Goal: Task Accomplishment & Management: Manage account settings

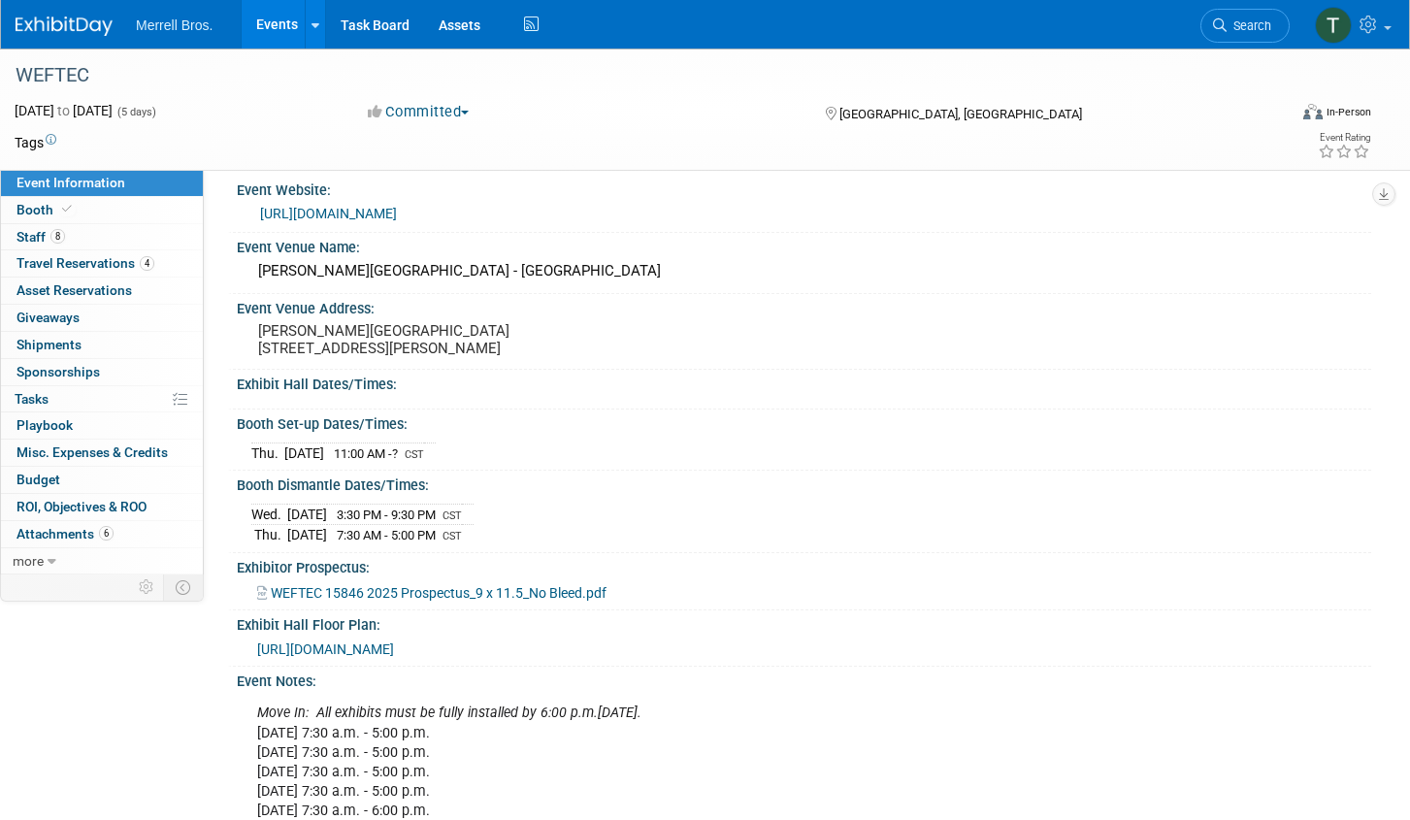
scroll to position [18, 0]
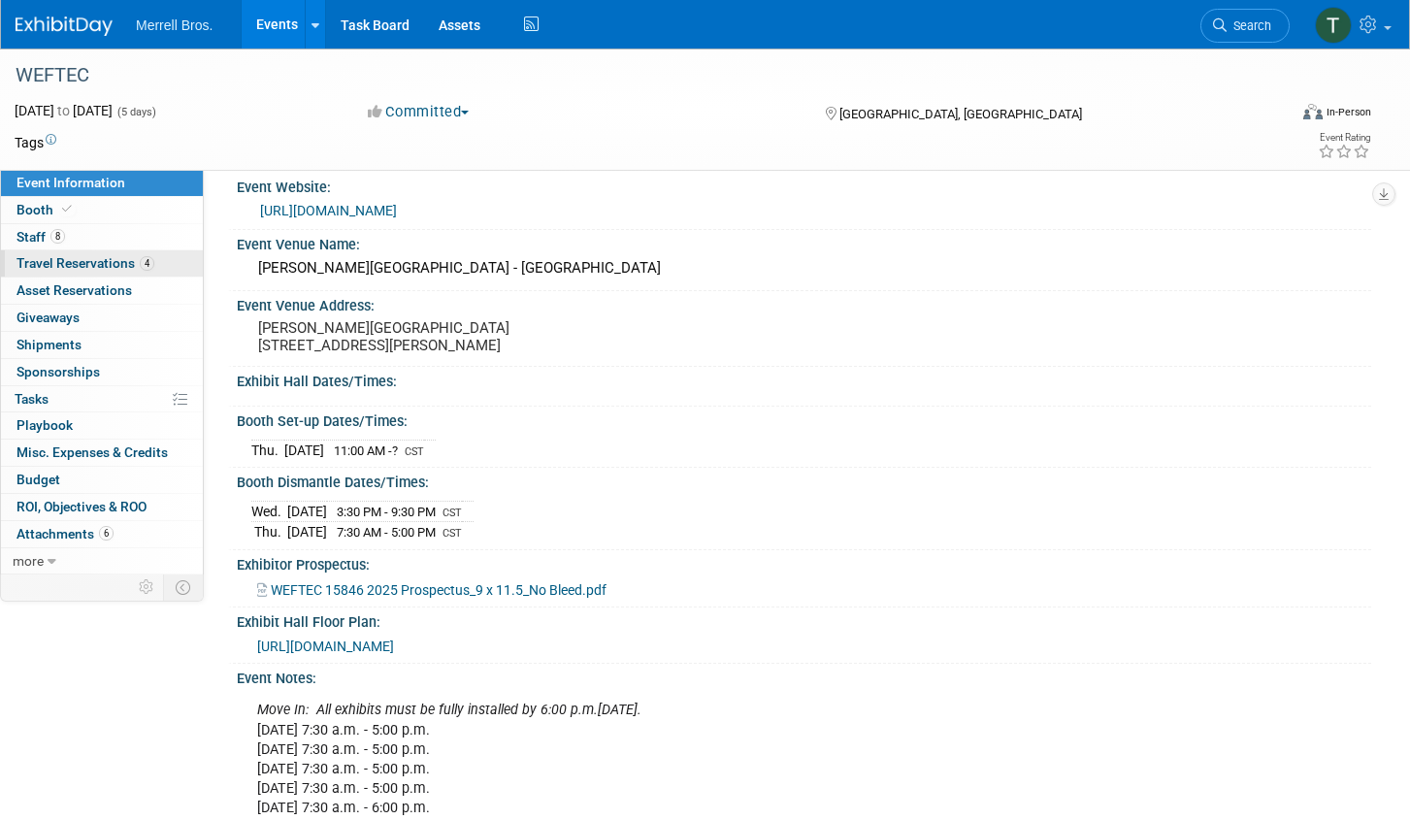
click at [127, 253] on link "4 Travel Reservations 4" at bounding box center [102, 263] width 202 height 26
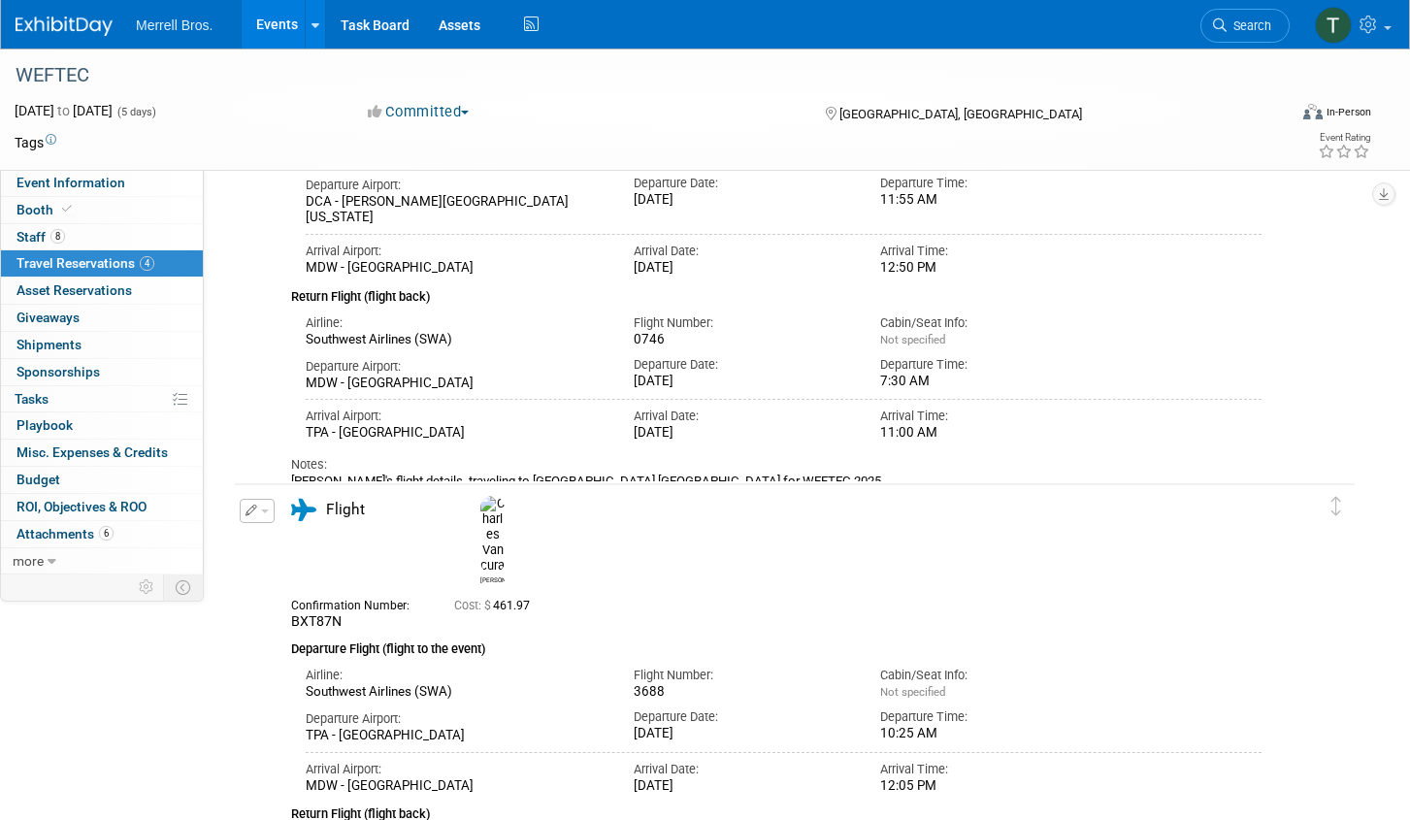
scroll to position [0, 0]
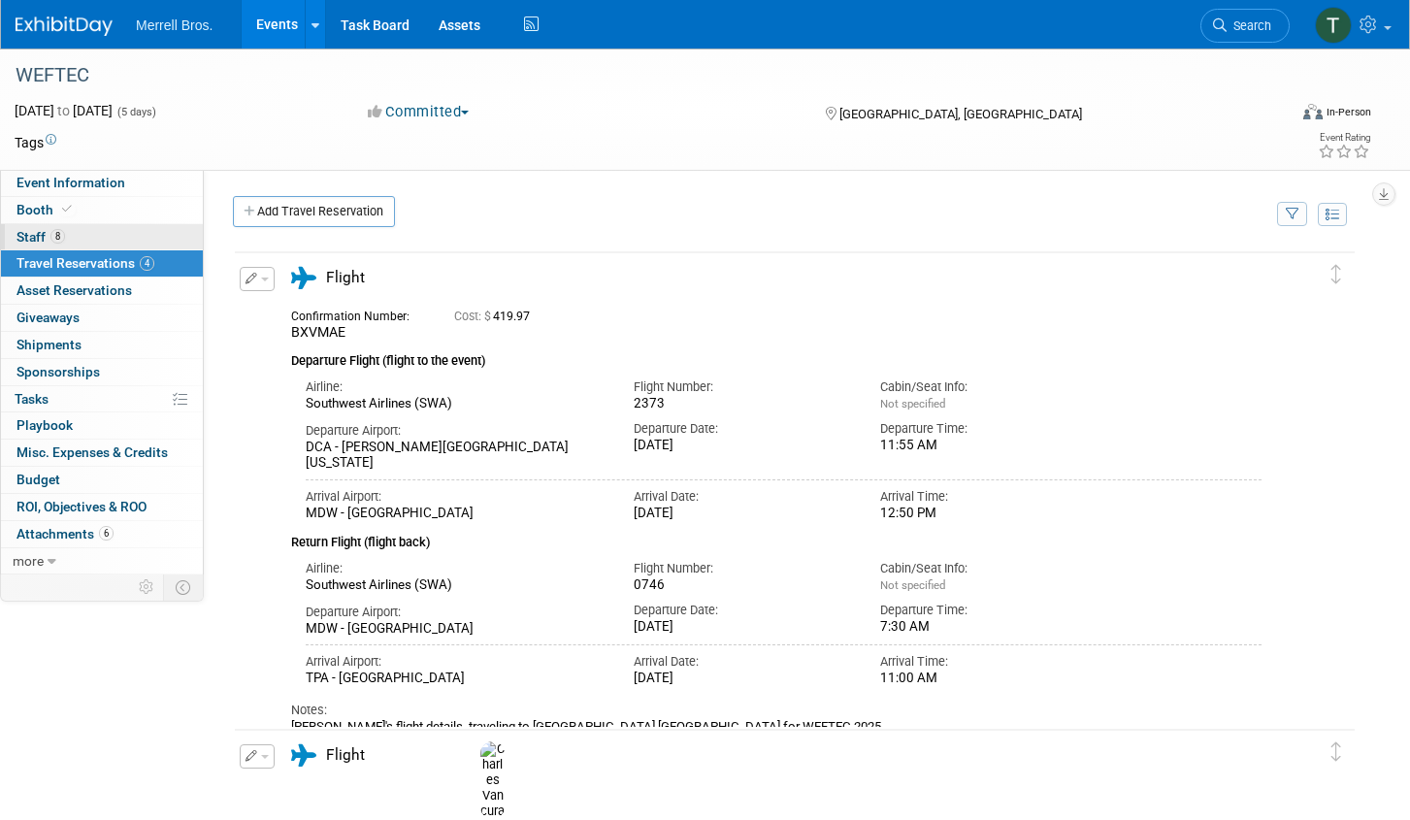
click at [118, 238] on link "8 Staff 8" at bounding box center [102, 237] width 202 height 26
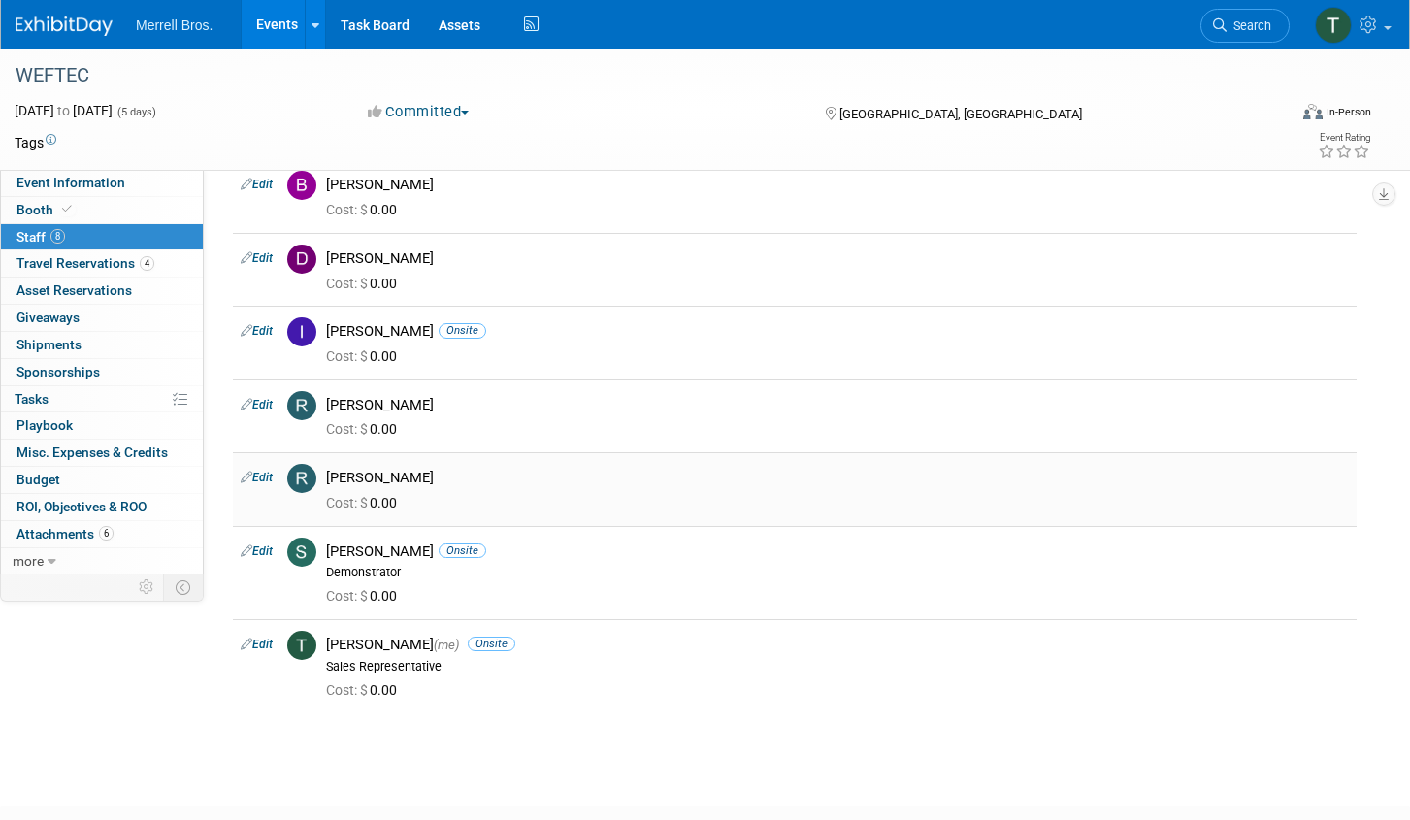
scroll to position [185, 0]
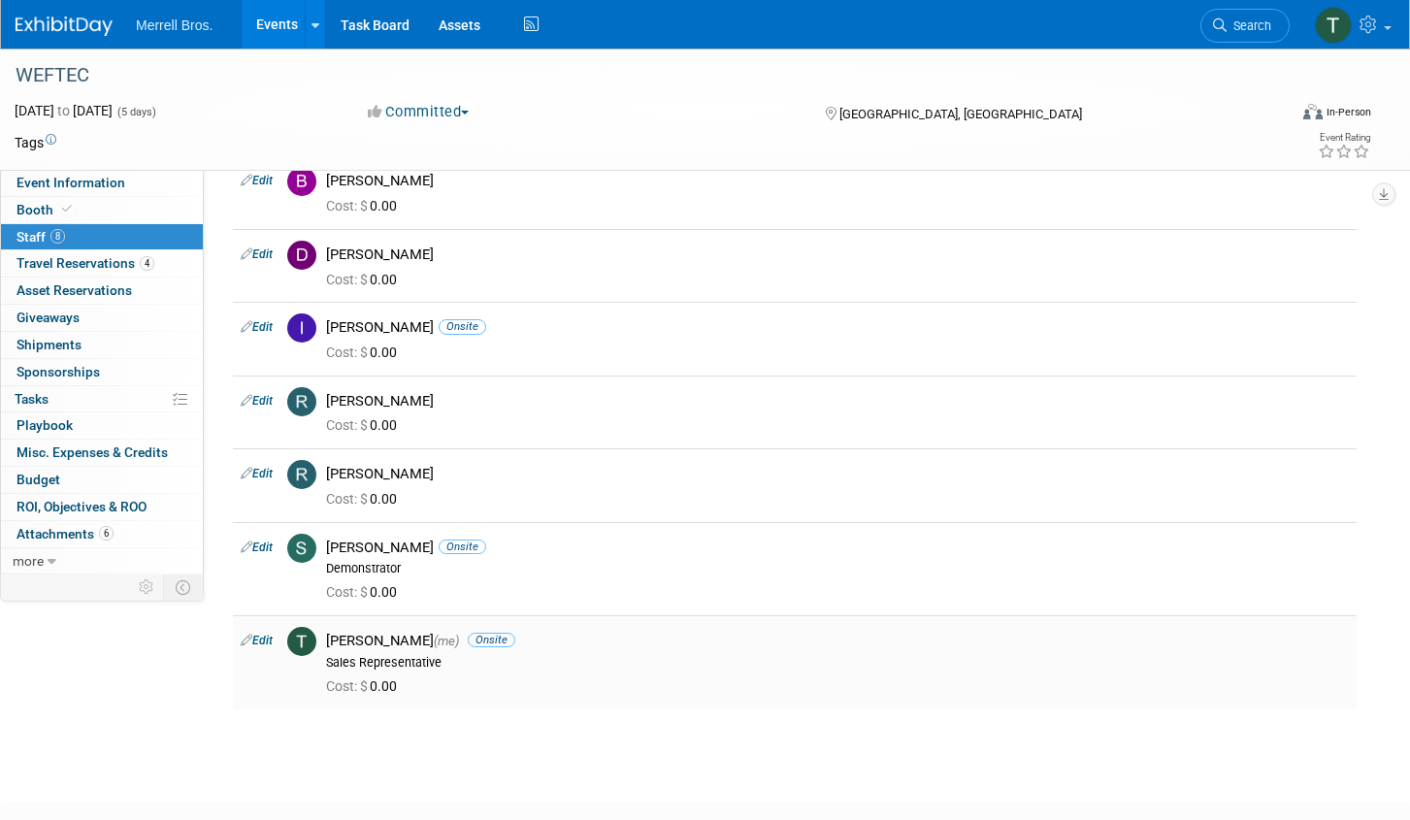
click at [262, 639] on link "Edit" at bounding box center [257, 640] width 32 height 14
select select "f4ae7885-d15f-4856-aff2-2d76946272e6"
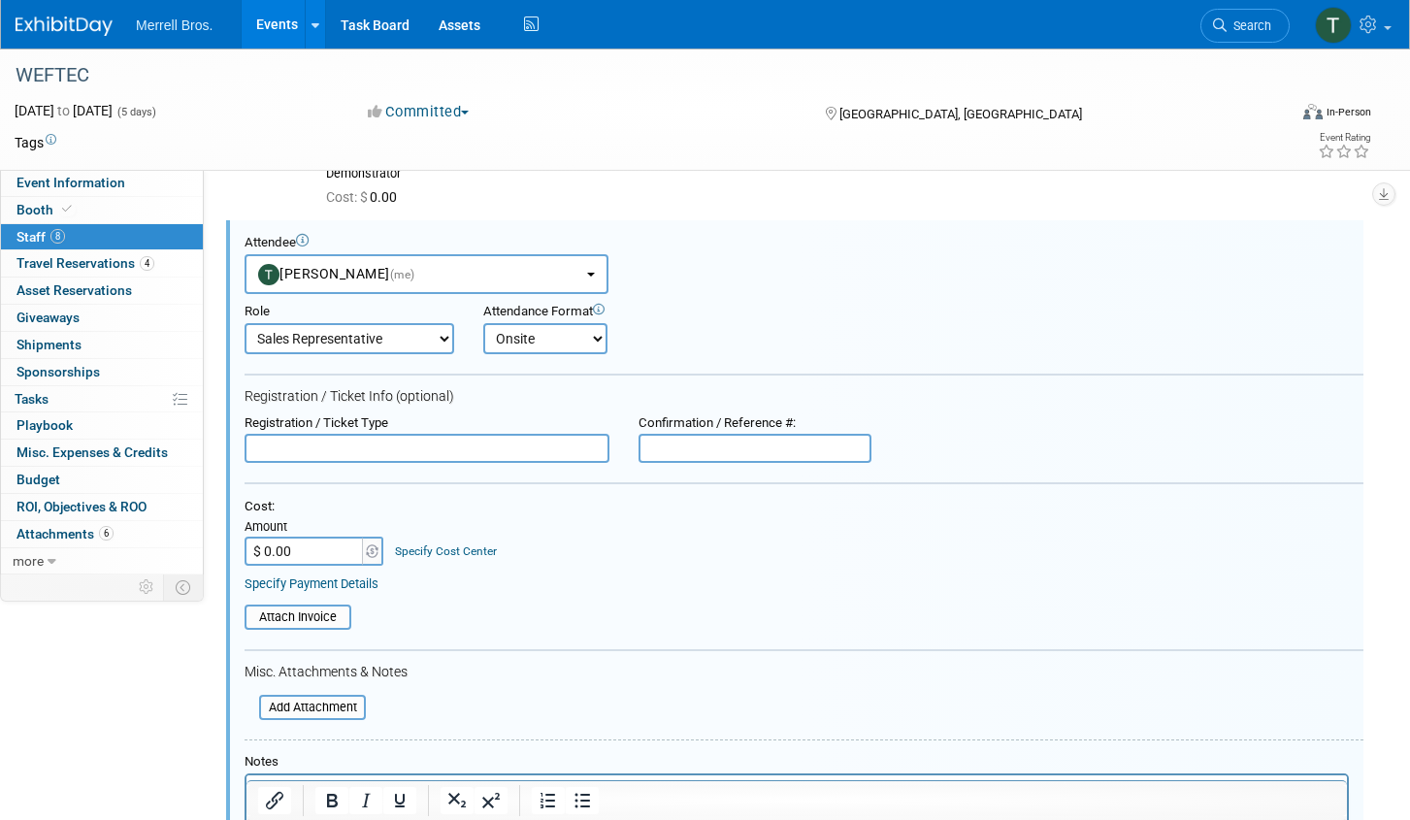
scroll to position [0, 0]
click at [442, 339] on select "Demonstrator Host Planner Presenter Sales Representative Set-up/Dismantle Crew …" at bounding box center [349, 338] width 210 height 31
click at [445, 341] on select "Demonstrator Host Planner Presenter Sales Representative Set-up/Dismantle Crew …" at bounding box center [349, 338] width 210 height 31
click at [244, 323] on select "Demonstrator Host Planner Presenter Sales Representative Set-up/Dismantle Crew …" at bounding box center [349, 338] width 210 height 31
click at [423, 341] on select "Demonstrator Host Planner Presenter Sales Representative Set-up/Dismantle Crew …" at bounding box center [349, 338] width 210 height 31
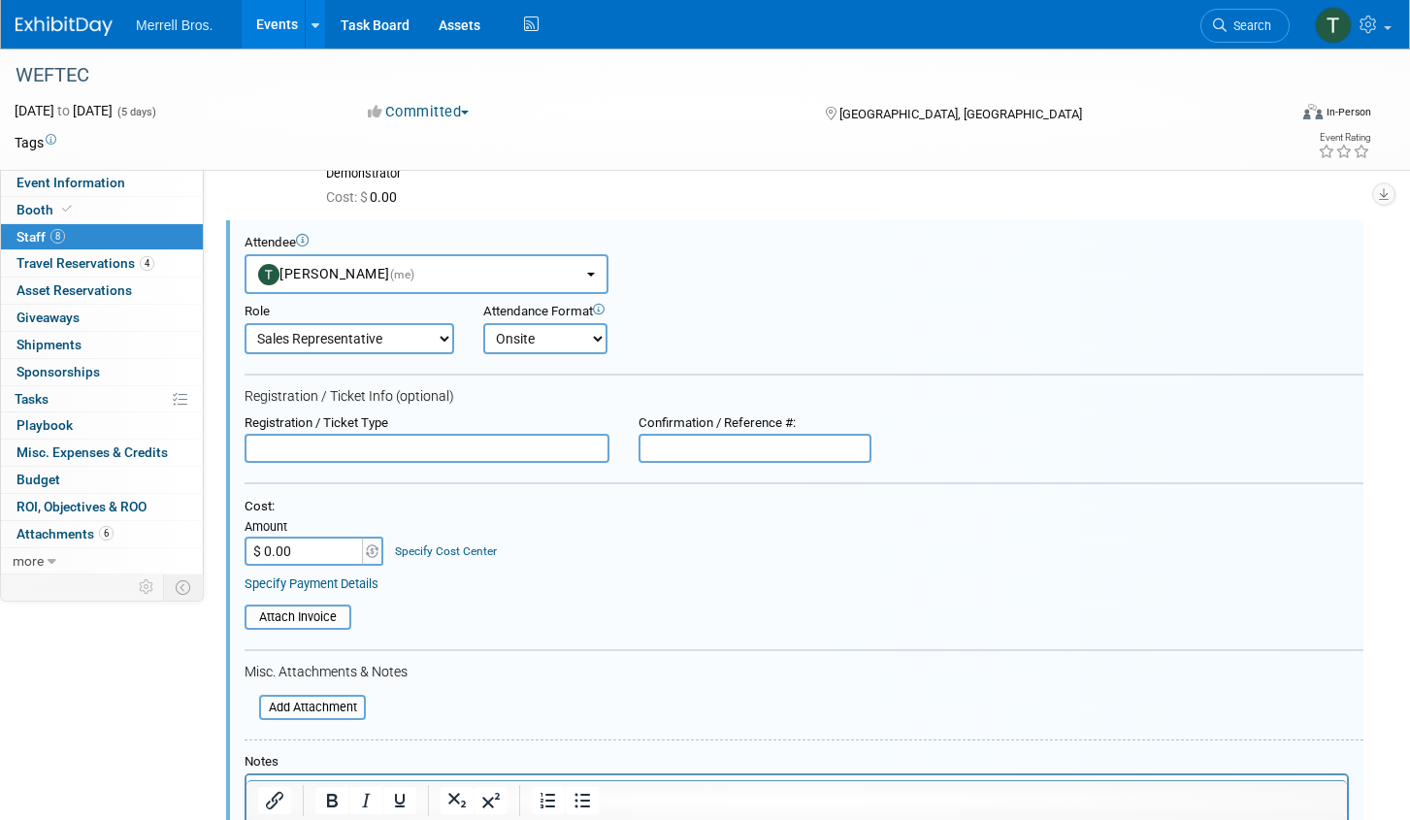
select select "1"
click at [244, 323] on select "Demonstrator Host Planner Presenter Sales Representative Set-up/Dismantle Crew …" at bounding box center [349, 338] width 210 height 31
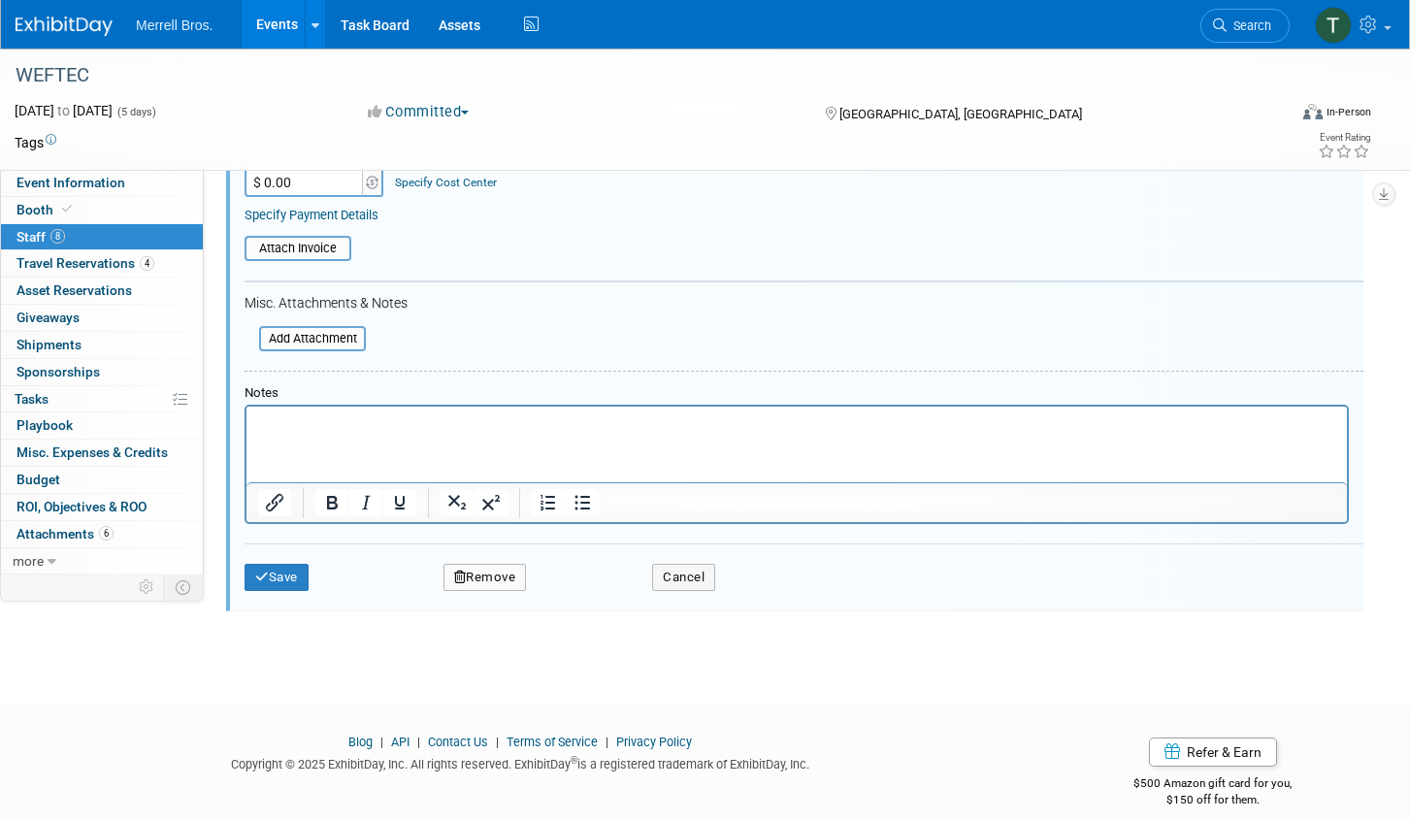
scroll to position [969, 0]
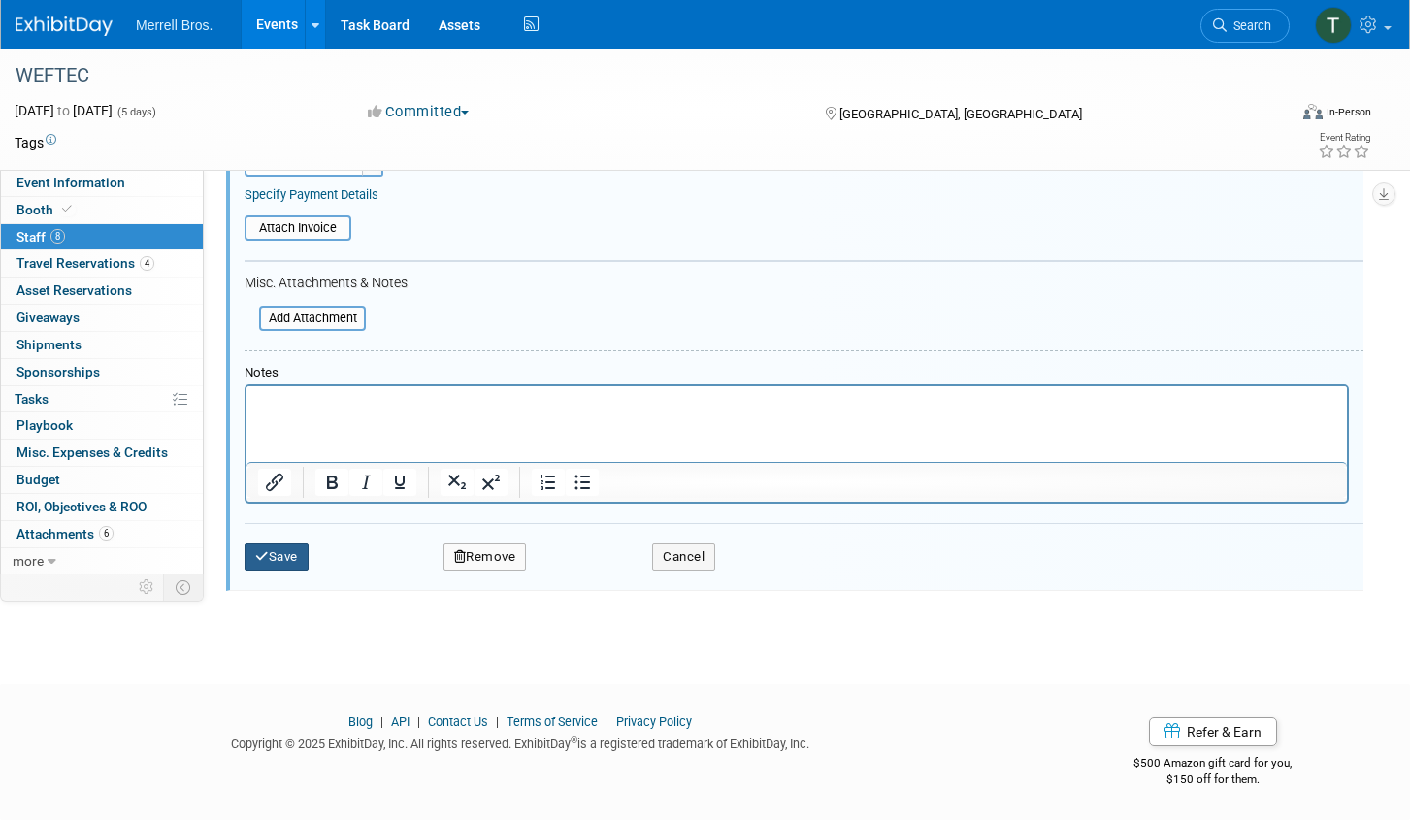
click at [294, 561] on button "Save" at bounding box center [276, 556] width 64 height 27
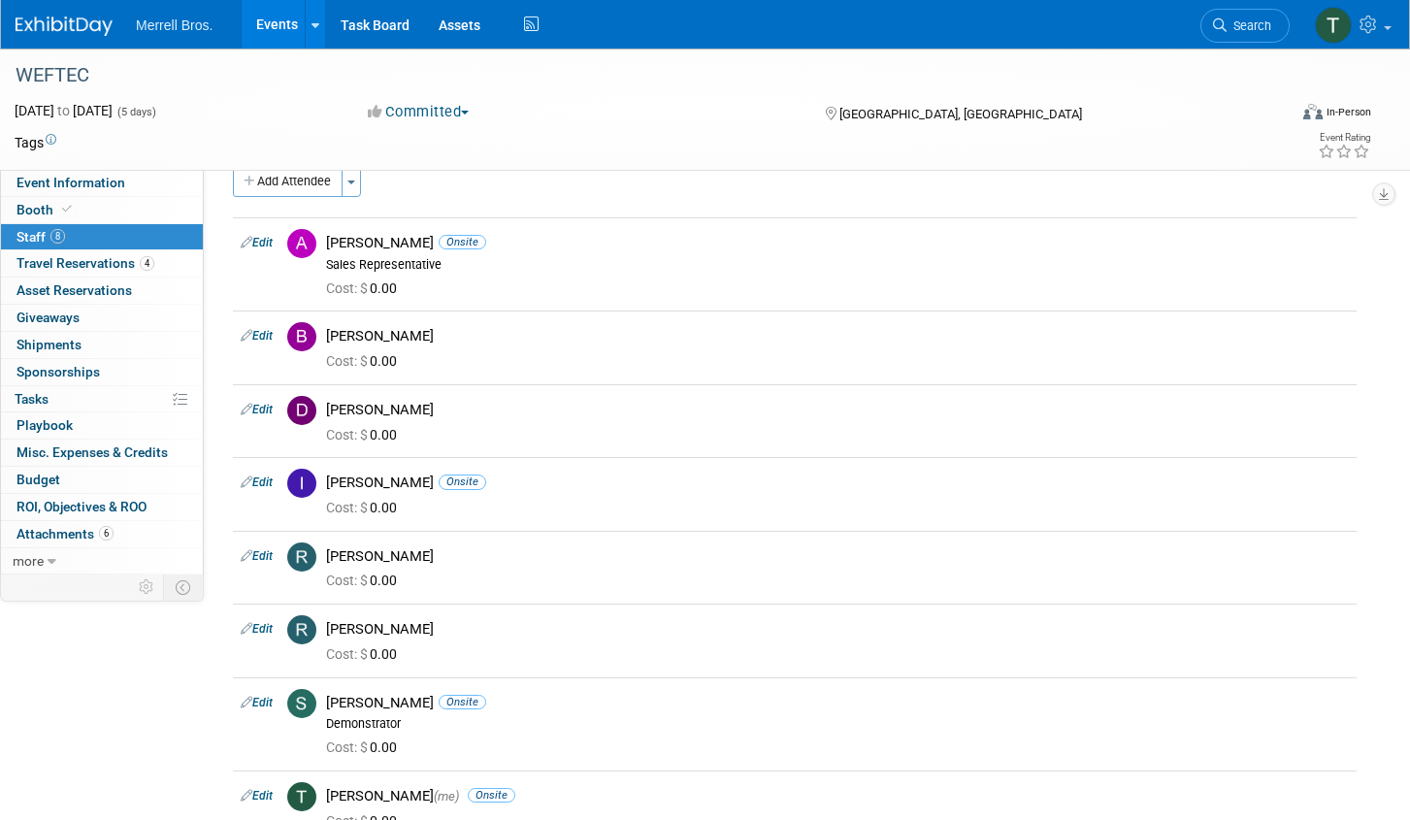
scroll to position [0, 0]
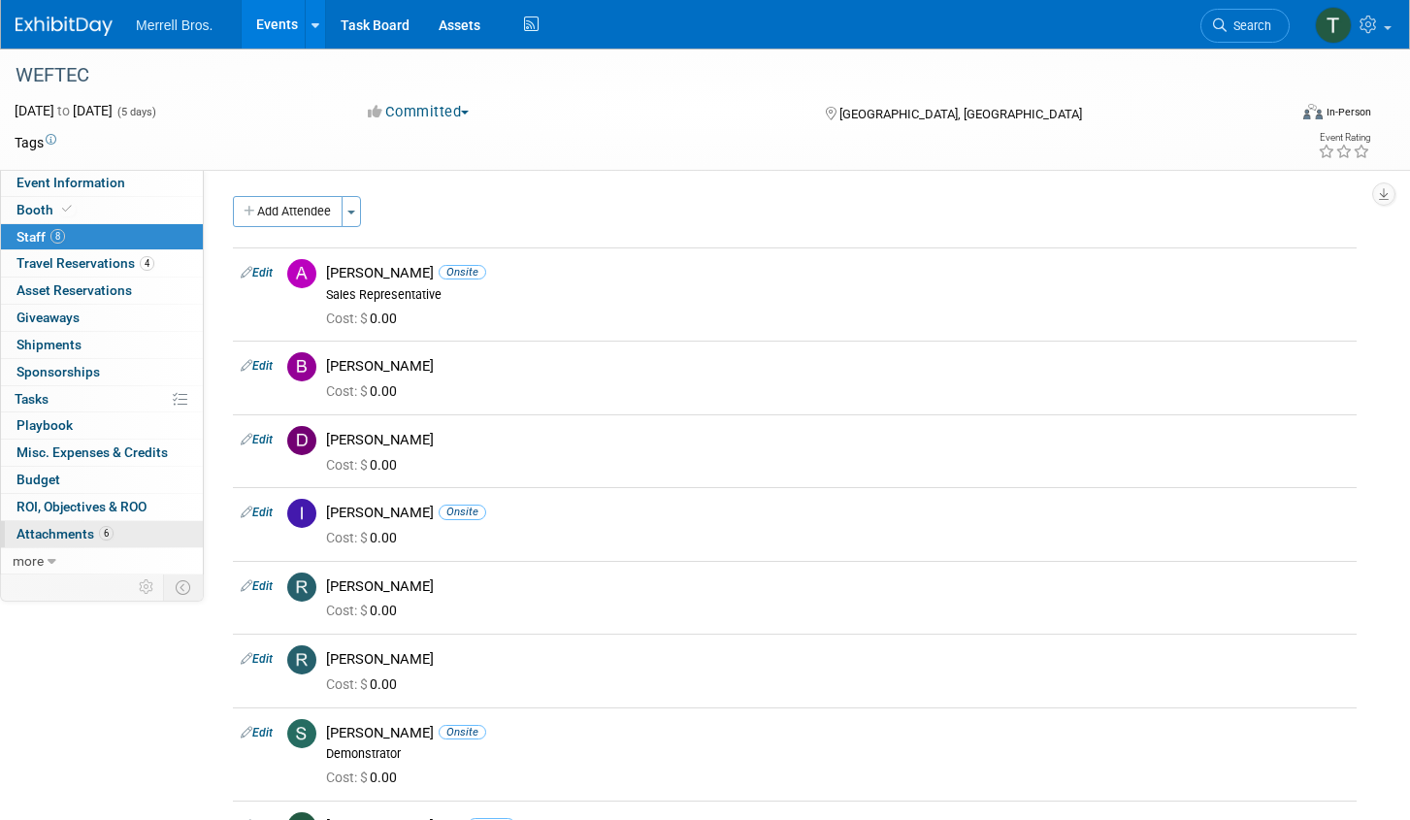
click at [124, 528] on link "6 Attachments 6" at bounding box center [102, 534] width 202 height 26
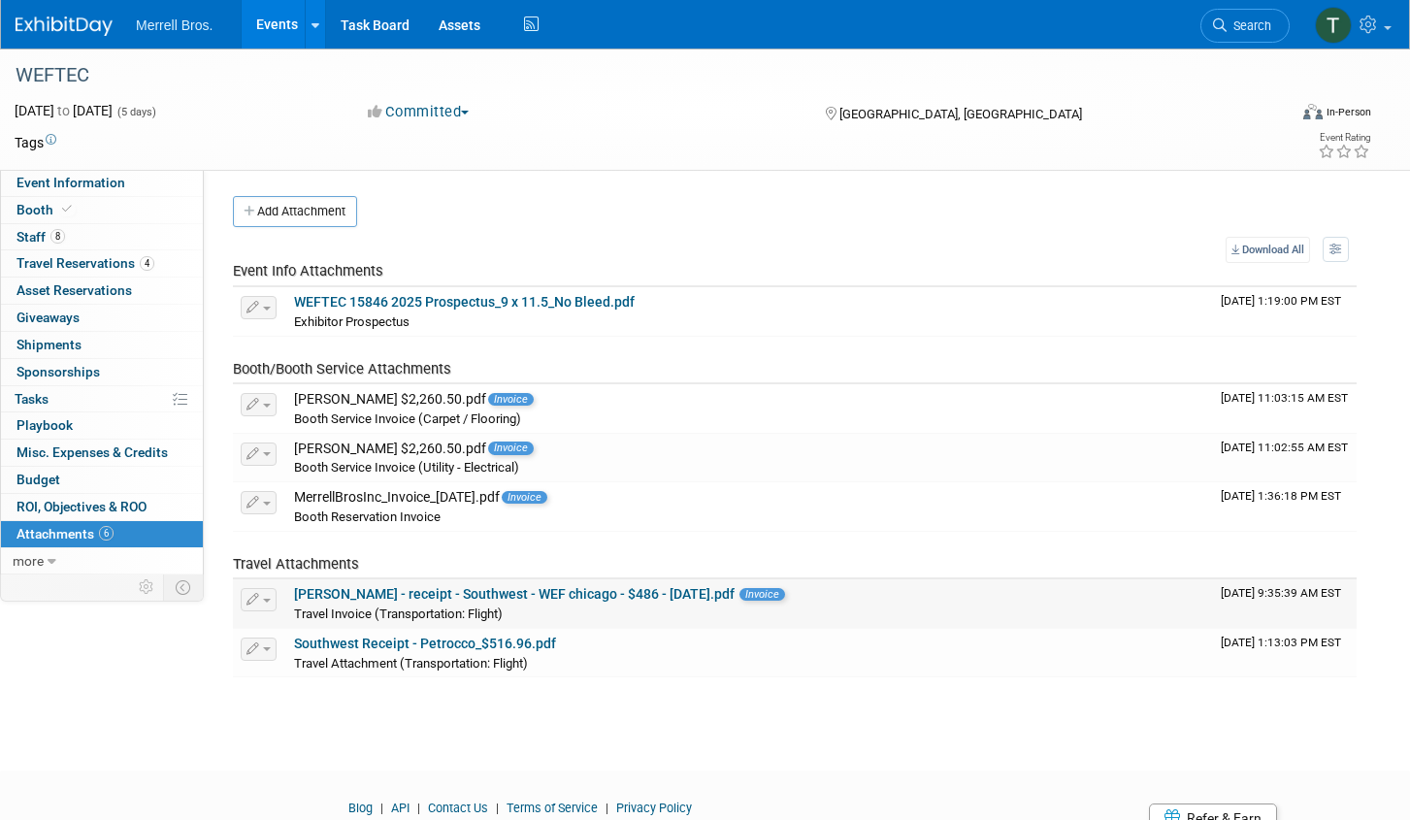
click at [639, 595] on link "[PERSON_NAME] - receipt - Southwest - WEF chicago - $486 - [DATE].pdf" at bounding box center [514, 594] width 440 height 16
